Goal: Task Accomplishment & Management: Manage account settings

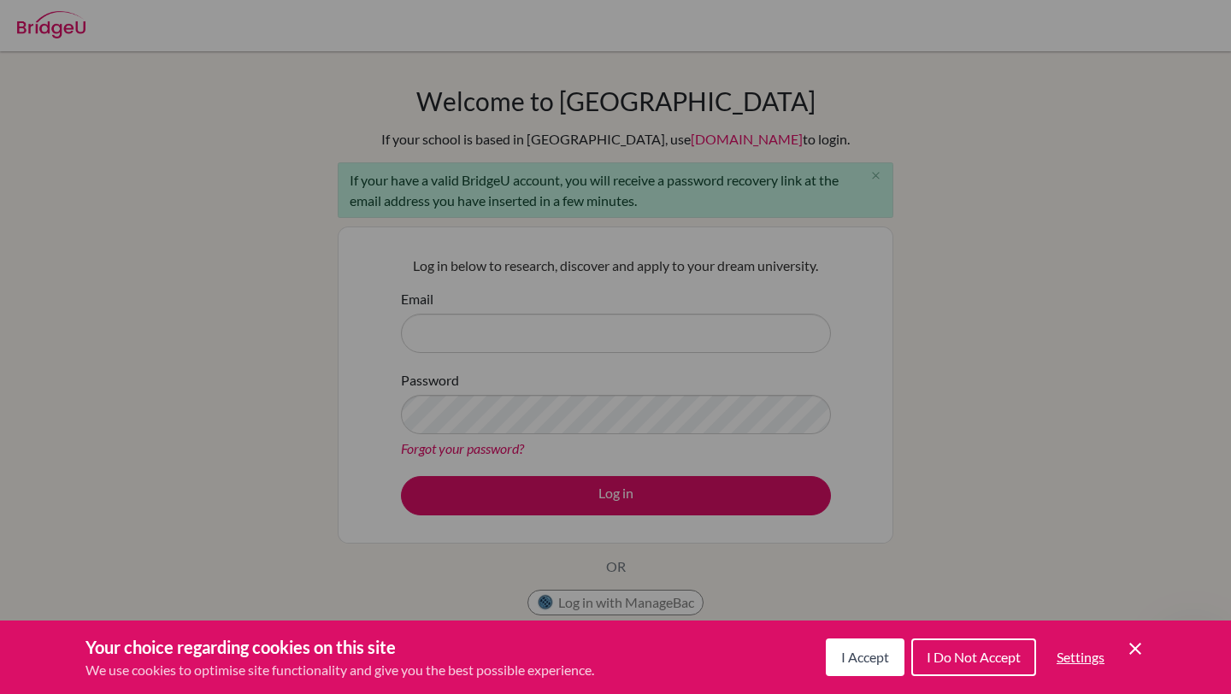
click at [477, 350] on div "Cookie Preferences" at bounding box center [615, 347] width 1231 height 694
click at [486, 333] on div "Cookie Preferences" at bounding box center [615, 347] width 1231 height 694
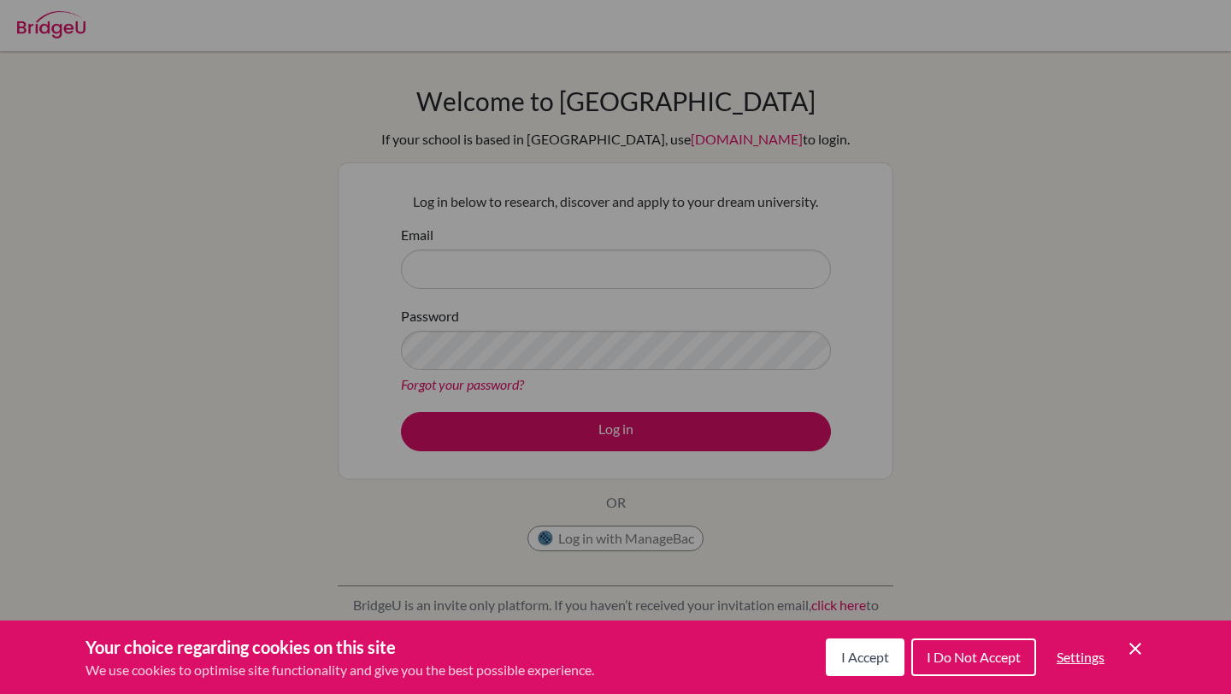
click at [568, 309] on div "Cookie Preferences" at bounding box center [615, 347] width 1231 height 694
click at [853, 660] on span "I Accept" at bounding box center [865, 657] width 48 height 16
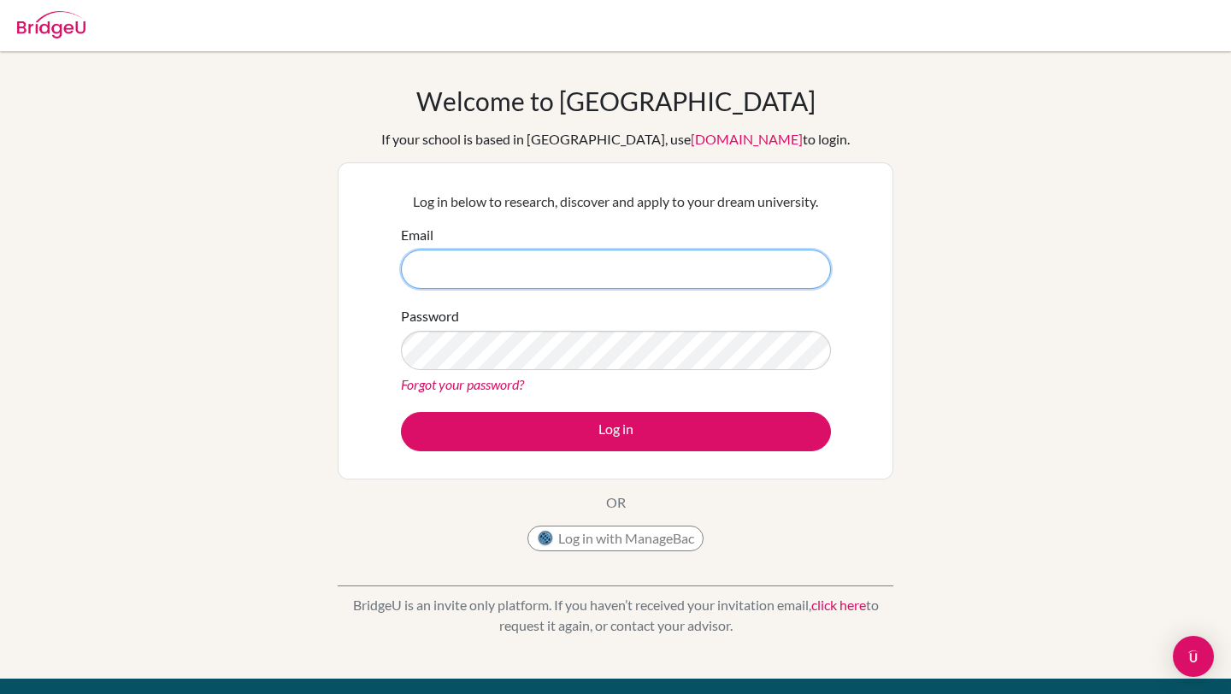
click at [506, 279] on input "Email" at bounding box center [616, 269] width 430 height 39
type input "adrianasofiasm@amschool.org"
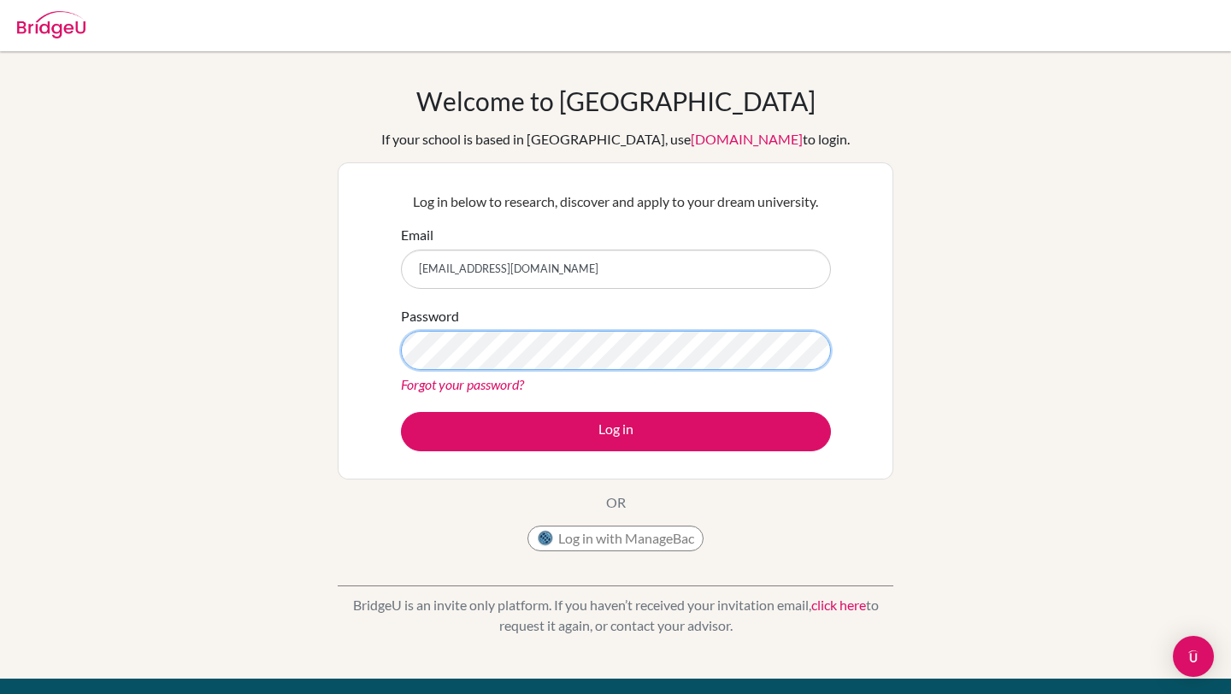
click at [401, 412] on button "Log in" at bounding box center [616, 431] width 430 height 39
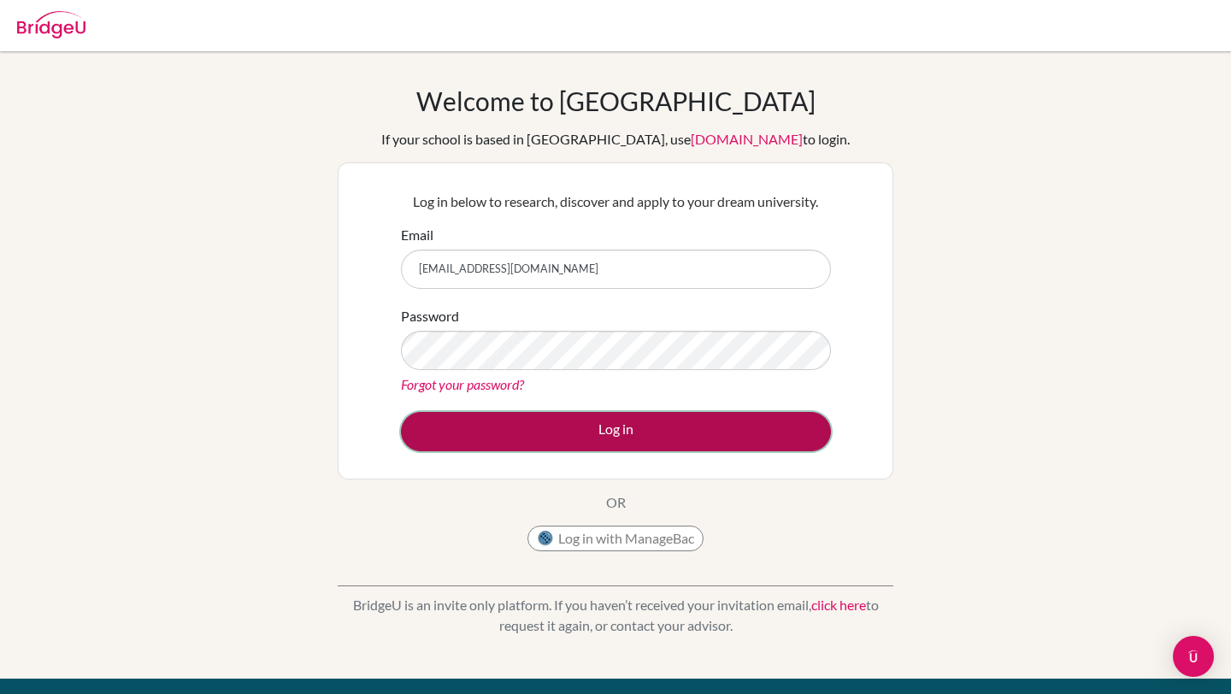
click at [611, 436] on button "Log in" at bounding box center [616, 431] width 430 height 39
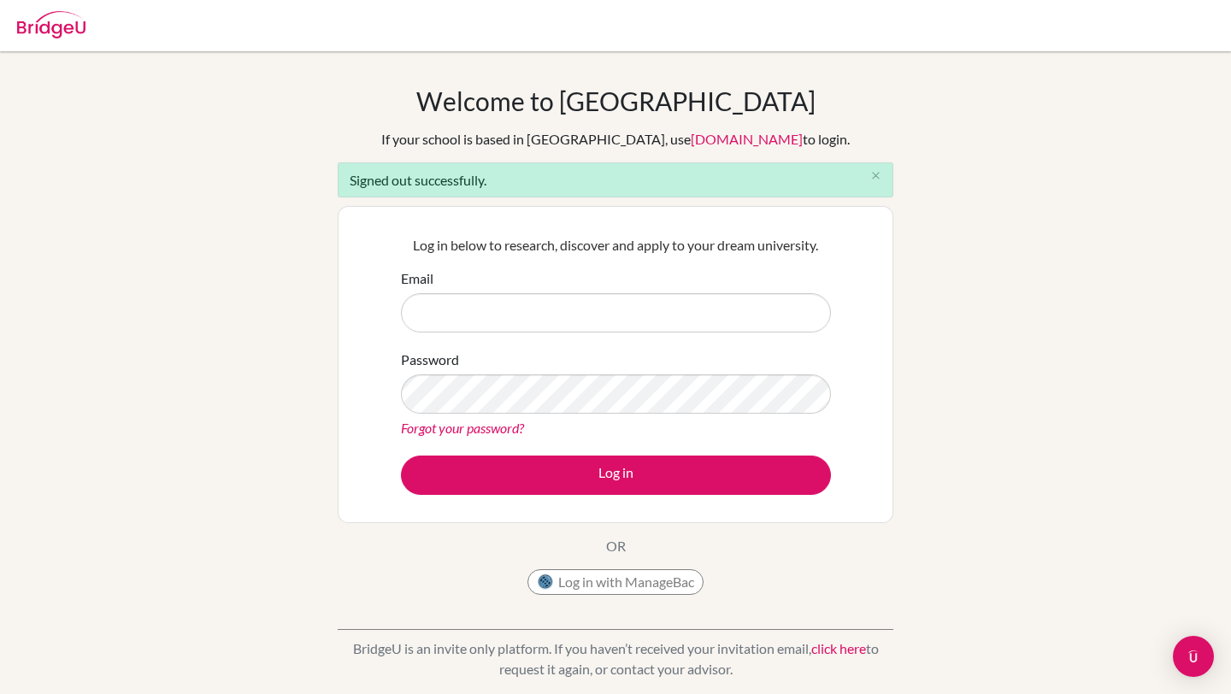
click at [443, 303] on input "Email" at bounding box center [616, 312] width 430 height 39
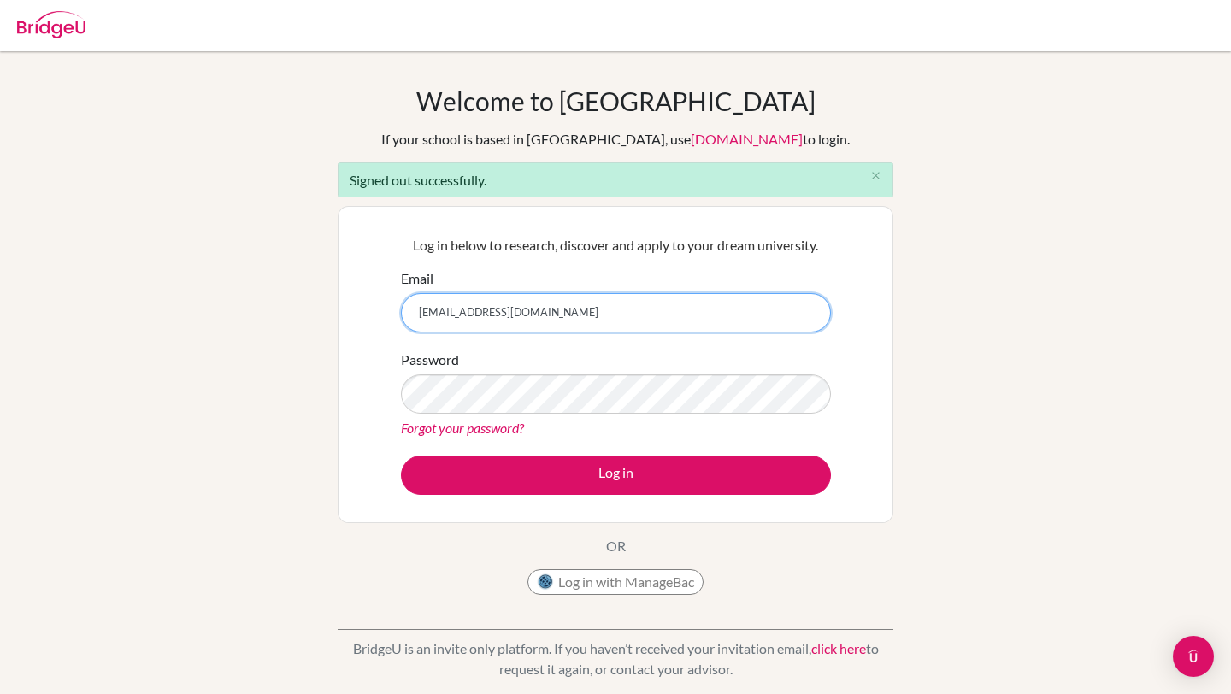
drag, startPoint x: 554, startPoint y: 310, endPoint x: 489, endPoint y: 310, distance: 65.0
click at [489, 310] on input "[EMAIL_ADDRESS][DOMAIN_NAME]" at bounding box center [616, 312] width 430 height 39
type input "[EMAIL_ADDRESS][DOMAIN_NAME]"
click at [423, 428] on link "Forgot your password?" at bounding box center [462, 428] width 123 height 16
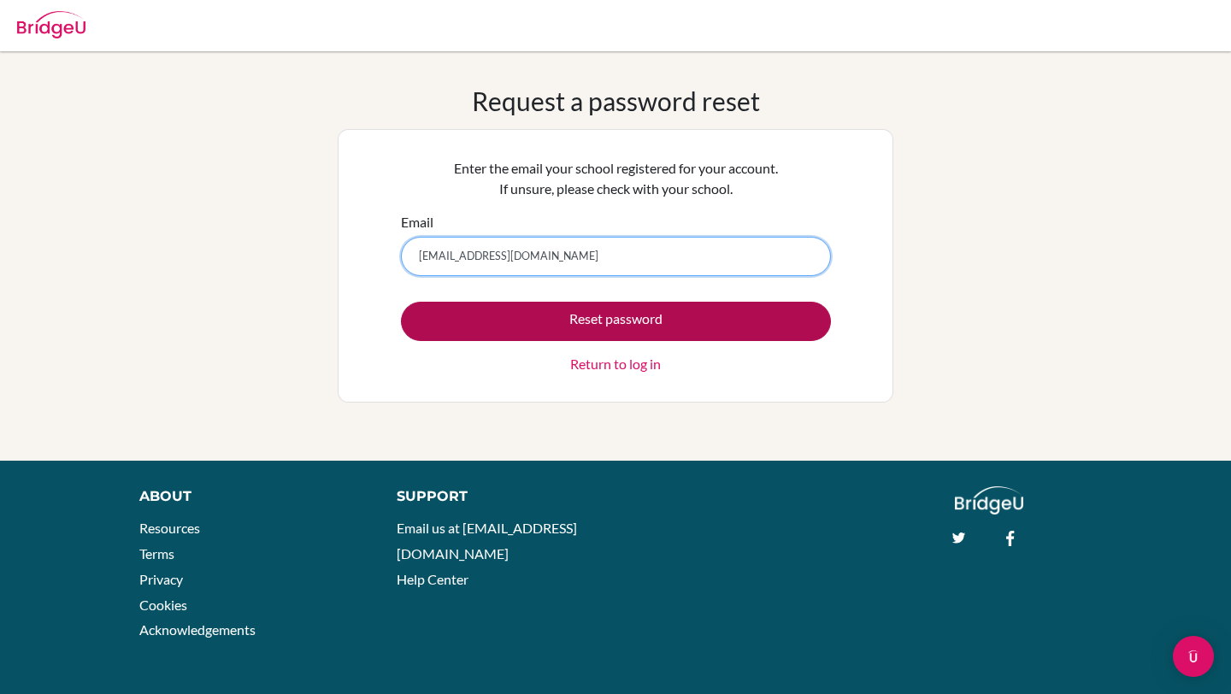
type input "[EMAIL_ADDRESS][DOMAIN_NAME]"
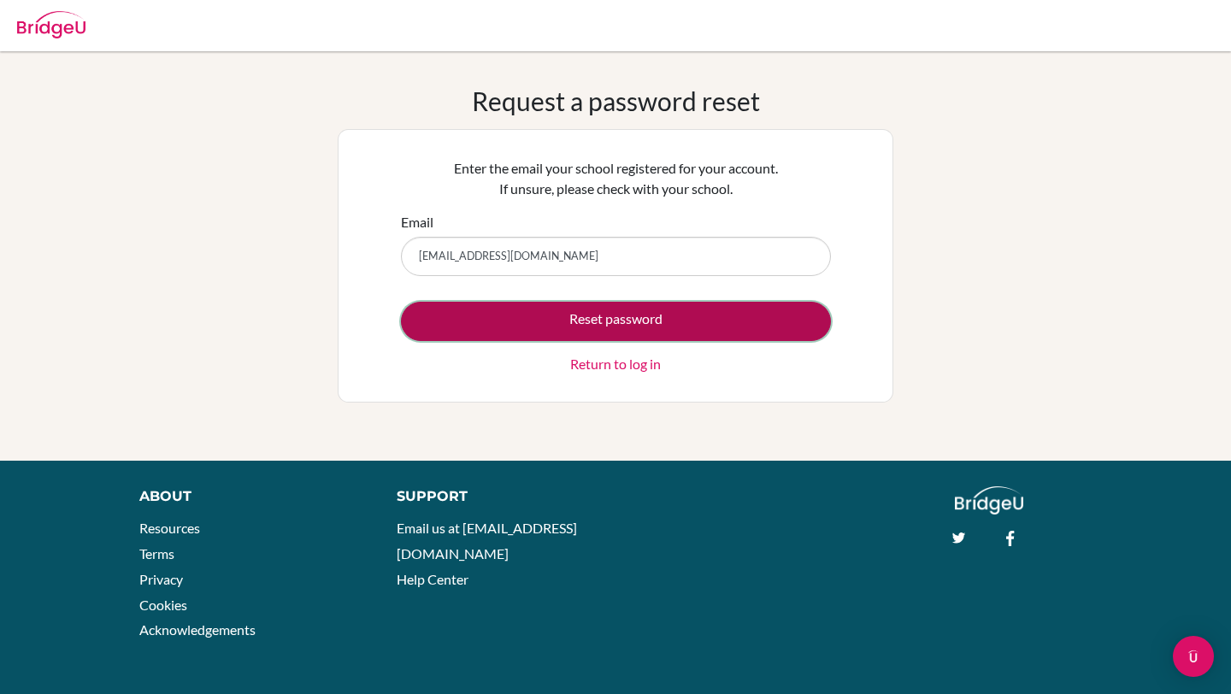
click at [646, 316] on button "Reset password" at bounding box center [616, 321] width 430 height 39
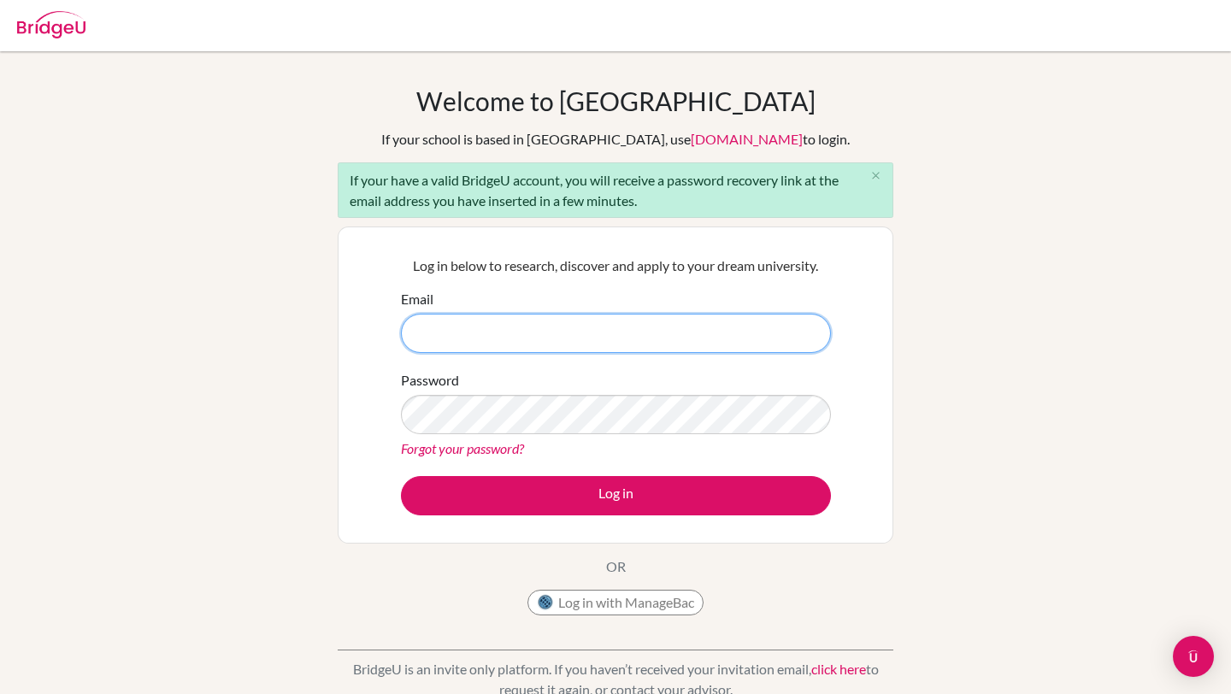
click at [475, 340] on input "Email" at bounding box center [616, 333] width 430 height 39
type input "[EMAIL_ADDRESS][DOMAIN_NAME]"
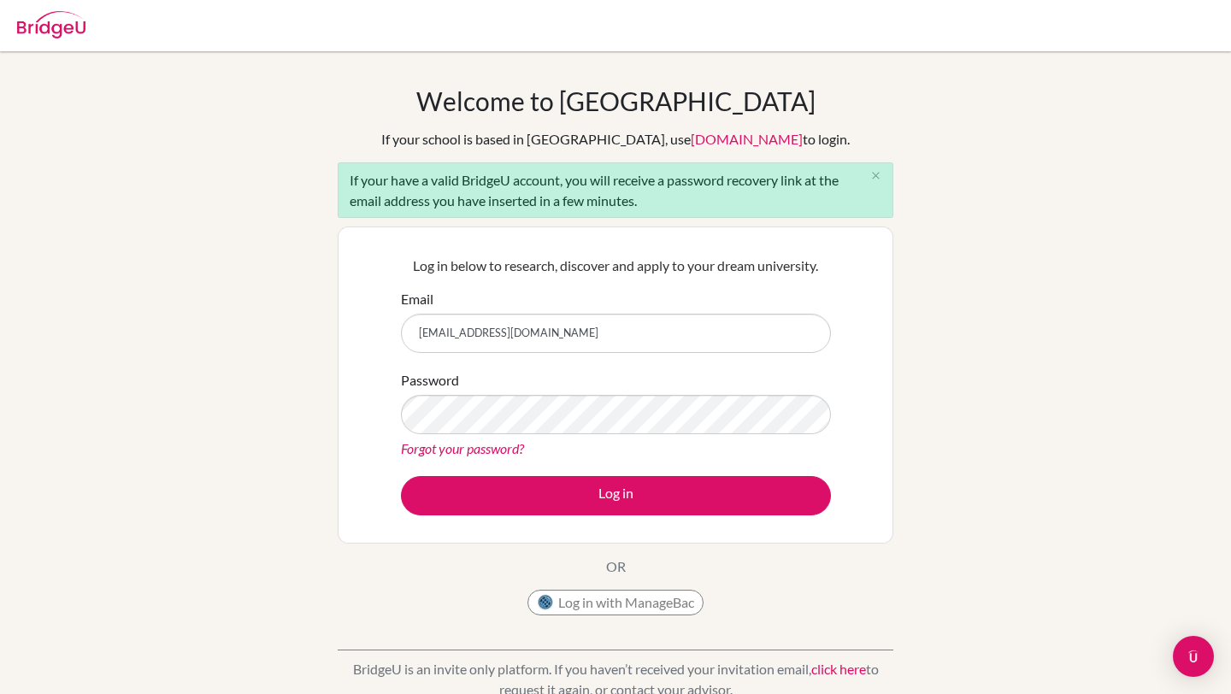
click at [436, 451] on link "Forgot your password?" at bounding box center [462, 448] width 123 height 16
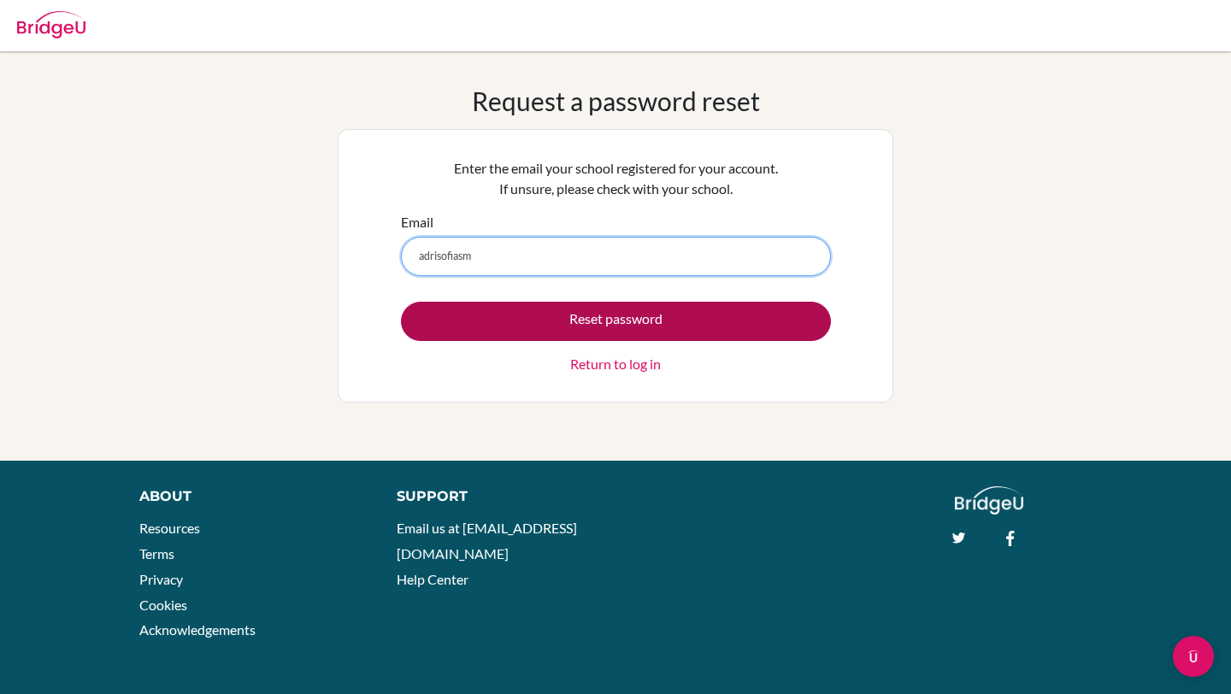
type input "[EMAIL_ADDRESS][DOMAIN_NAME]"
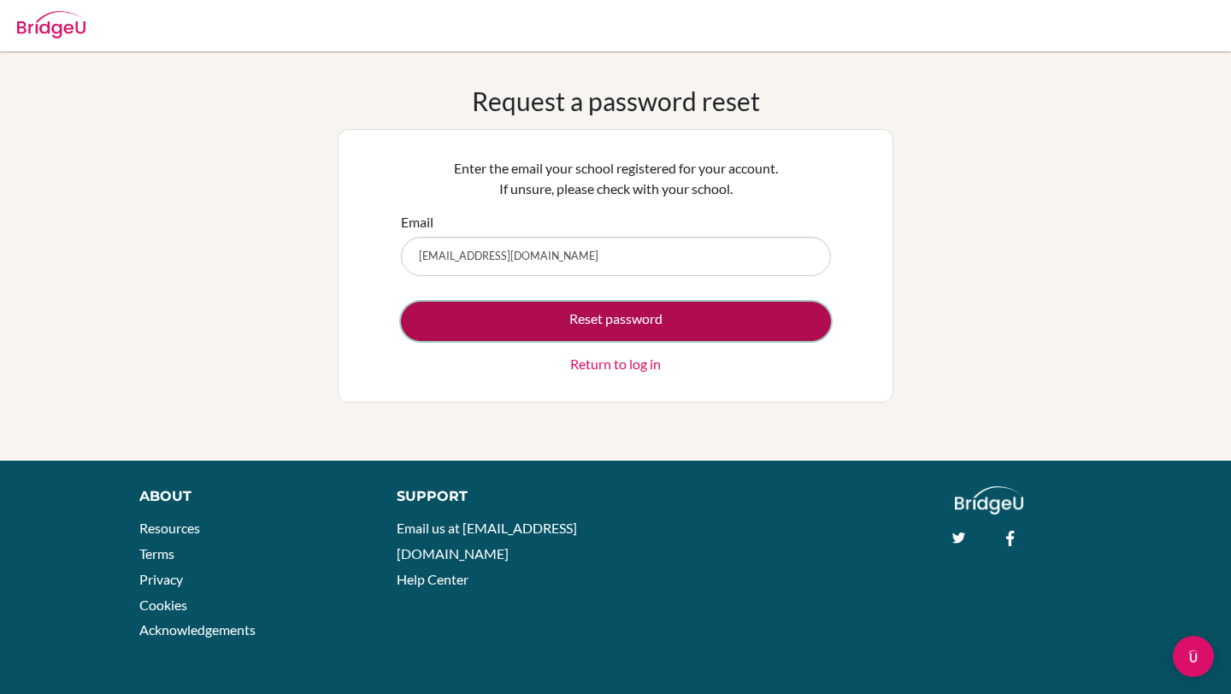
click at [540, 328] on button "Reset password" at bounding box center [616, 321] width 430 height 39
